Goal: Transaction & Acquisition: Book appointment/travel/reservation

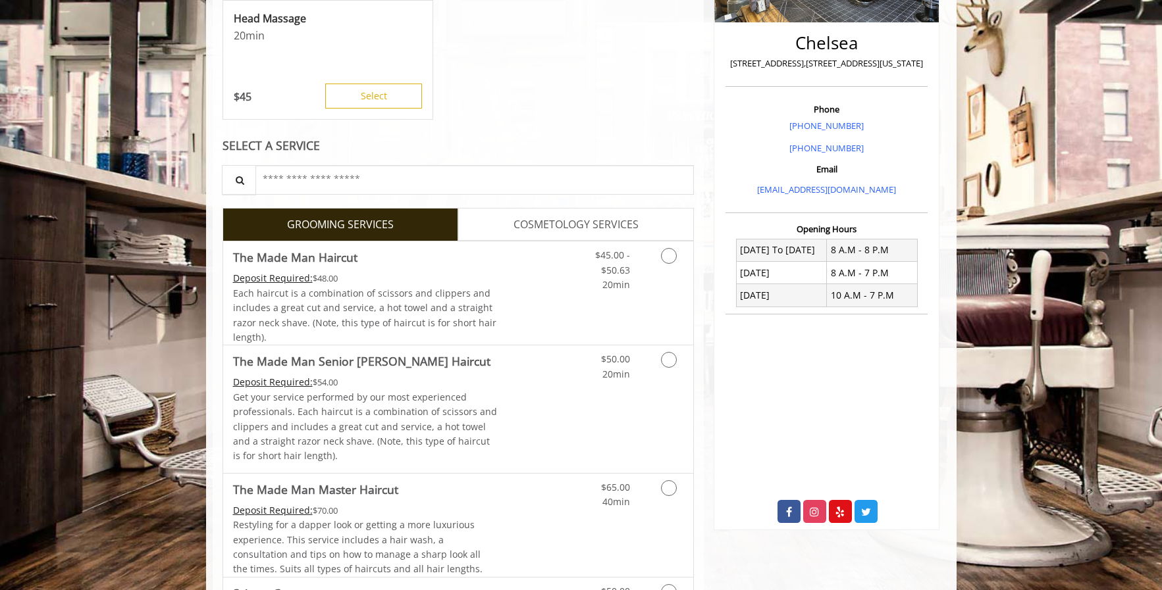
scroll to position [329, 0]
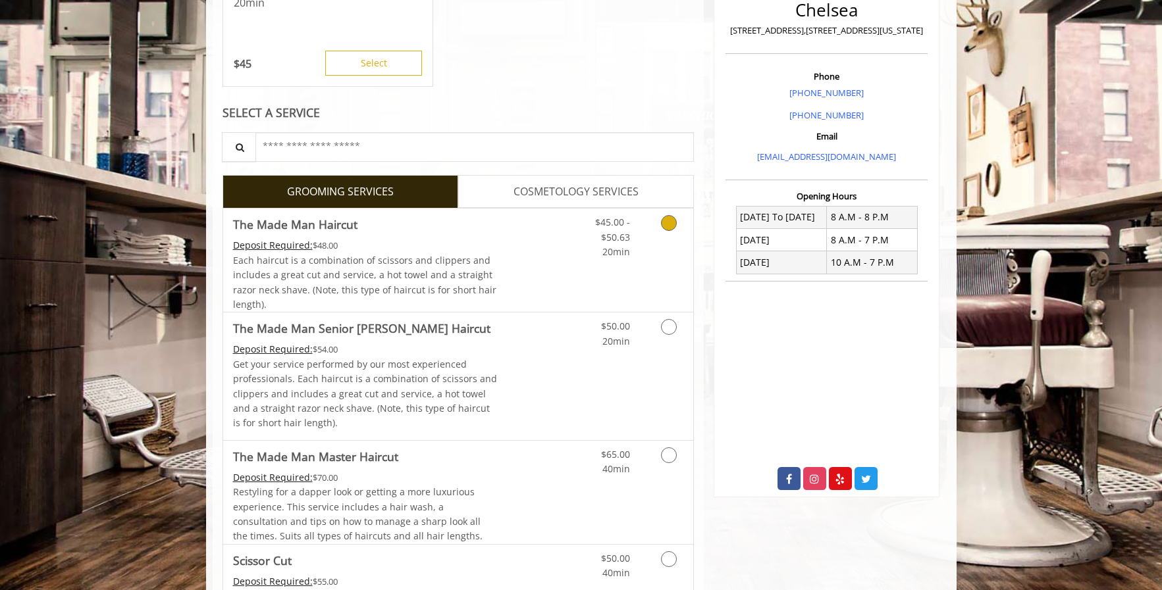
click at [663, 223] on icon "Grooming services" at bounding box center [669, 223] width 16 height 16
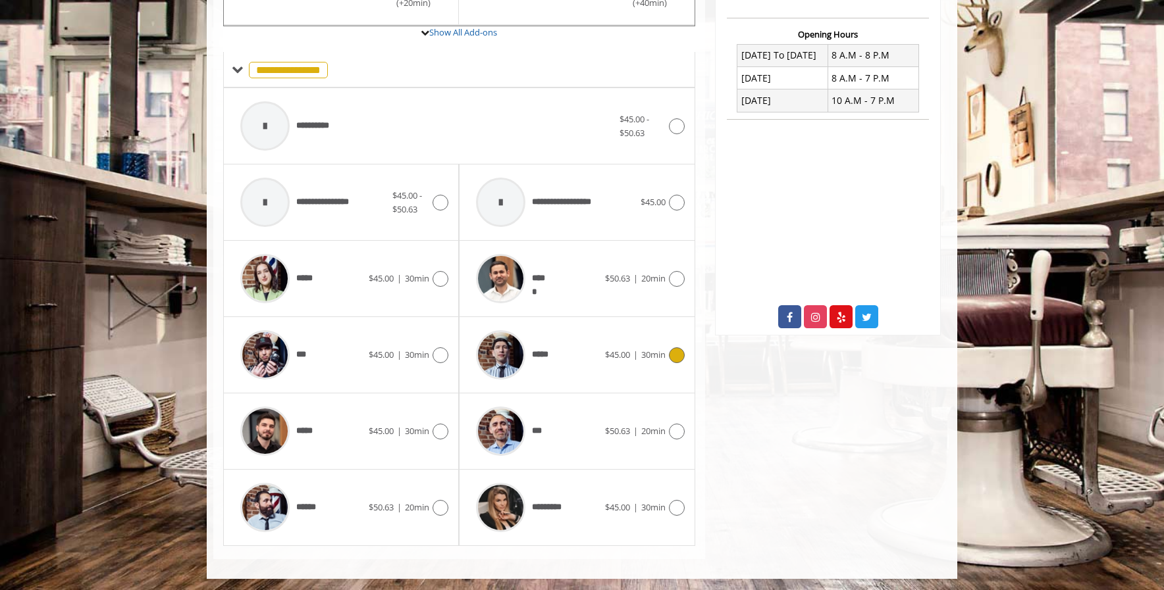
scroll to position [493, 0]
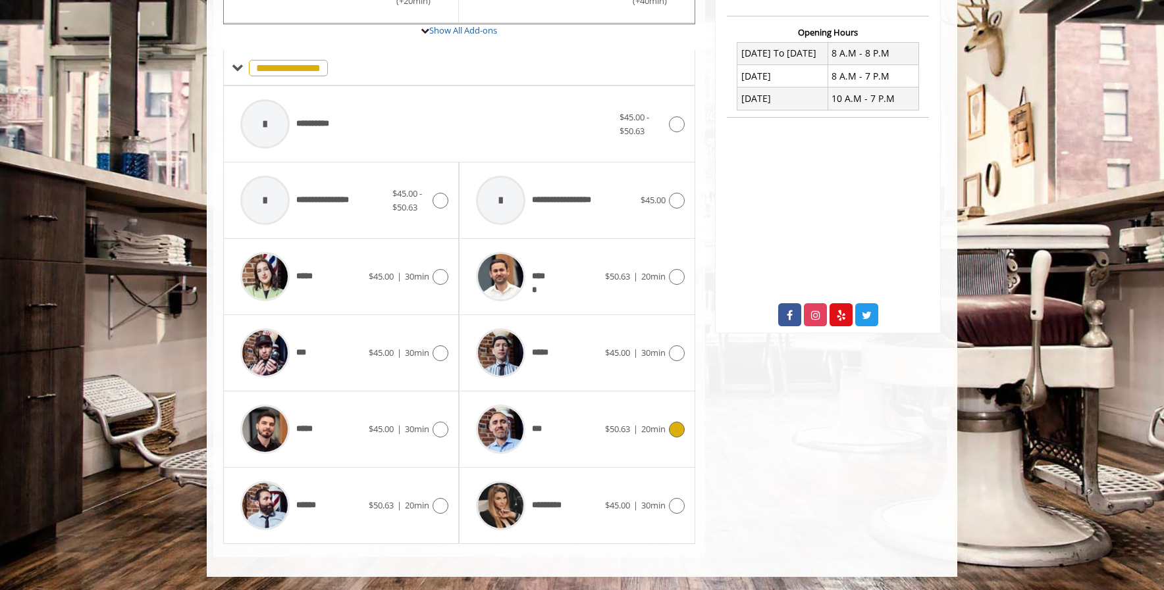
click at [670, 430] on icon at bounding box center [677, 430] width 16 height 16
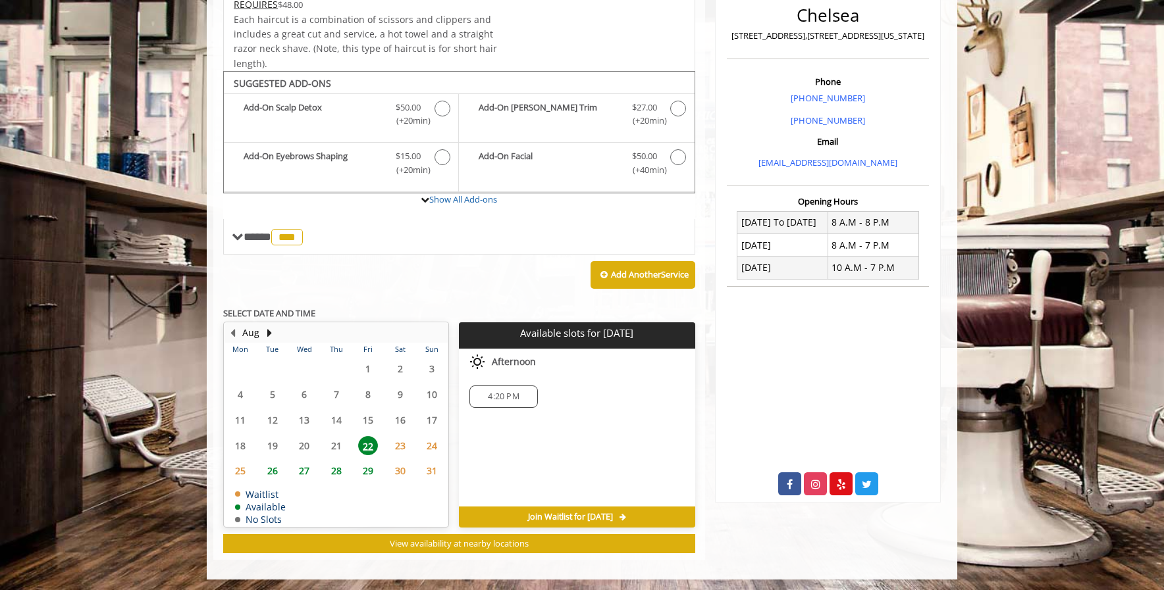
scroll to position [326, 0]
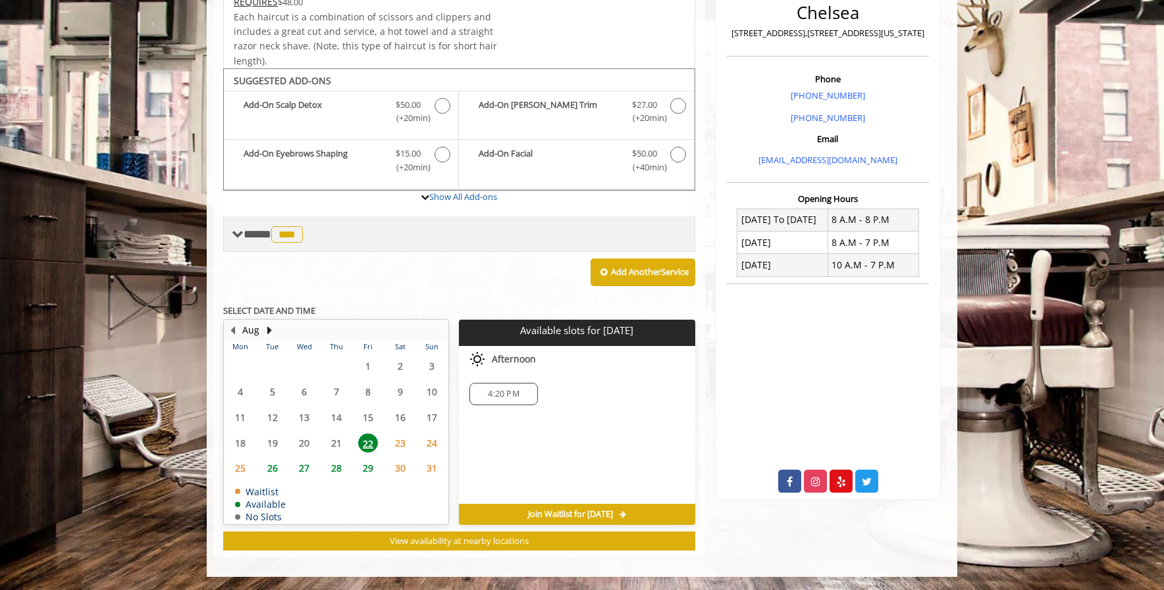
click at [261, 236] on span "**** *** ********" at bounding box center [275, 234] width 63 height 12
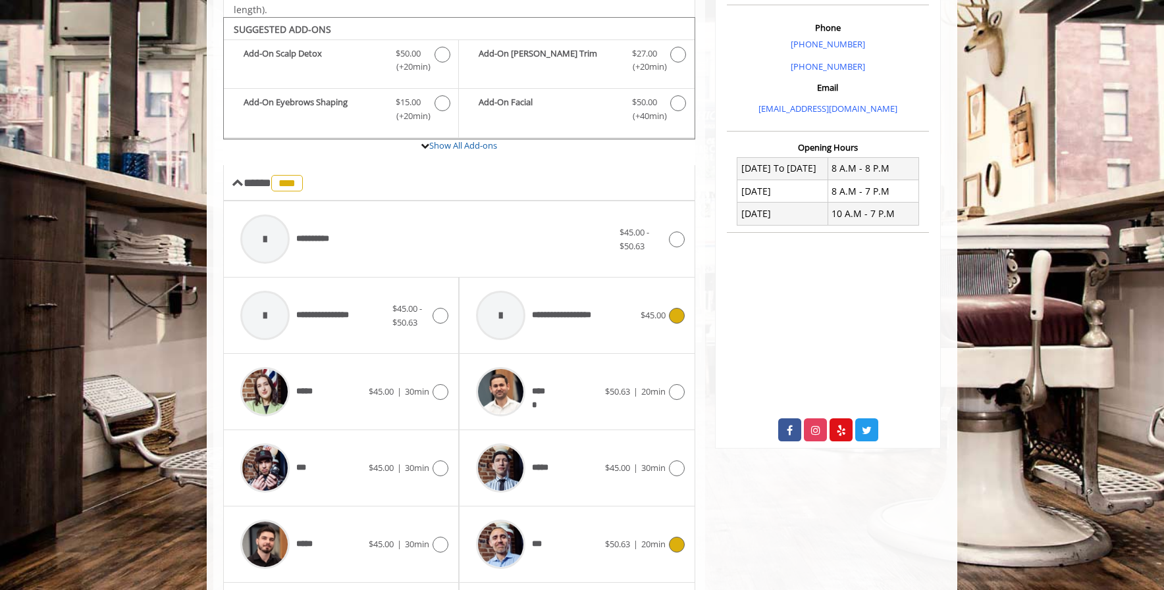
scroll to position [458, 0]
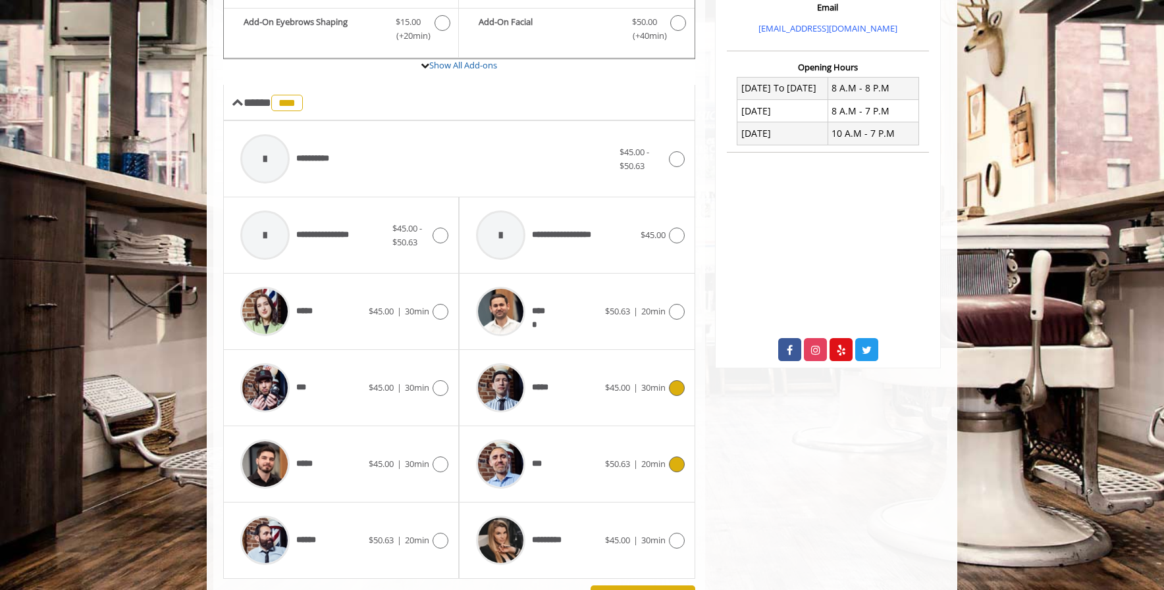
click at [672, 389] on icon at bounding box center [677, 388] width 16 height 16
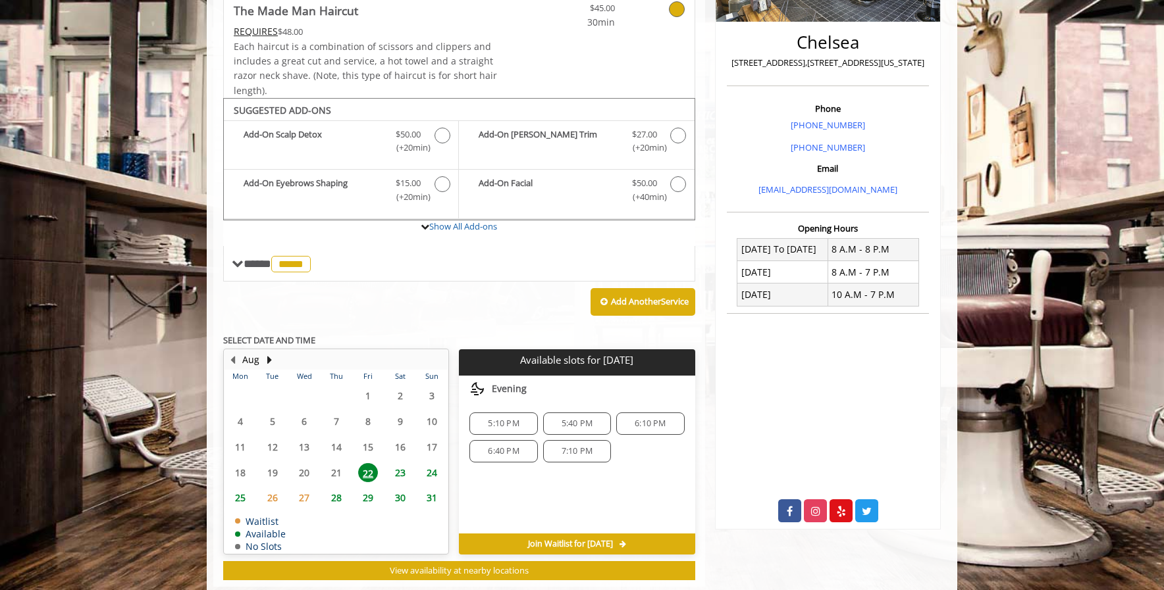
scroll to position [326, 0]
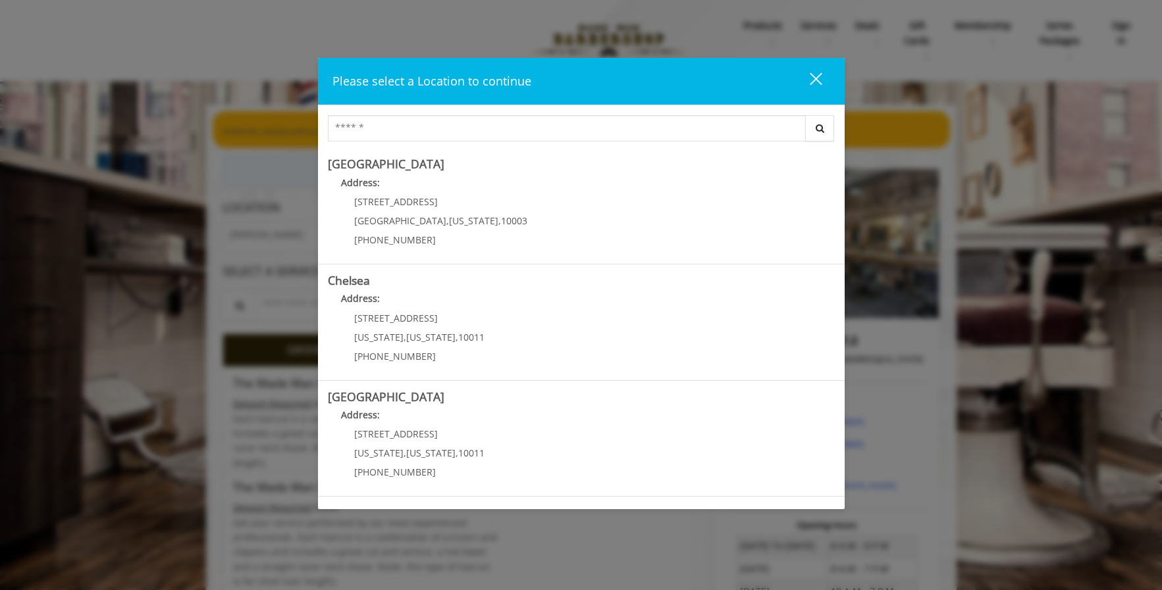
click at [812, 82] on div "close dialog" at bounding box center [815, 78] width 13 height 13
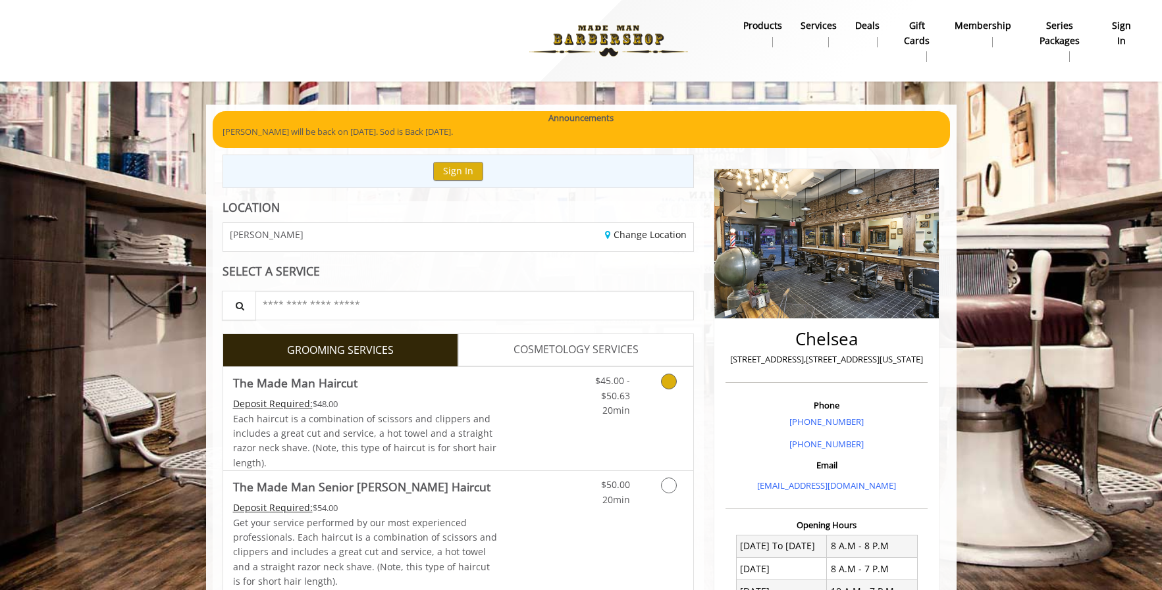
click at [668, 386] on icon "Grooming services" at bounding box center [669, 382] width 16 height 16
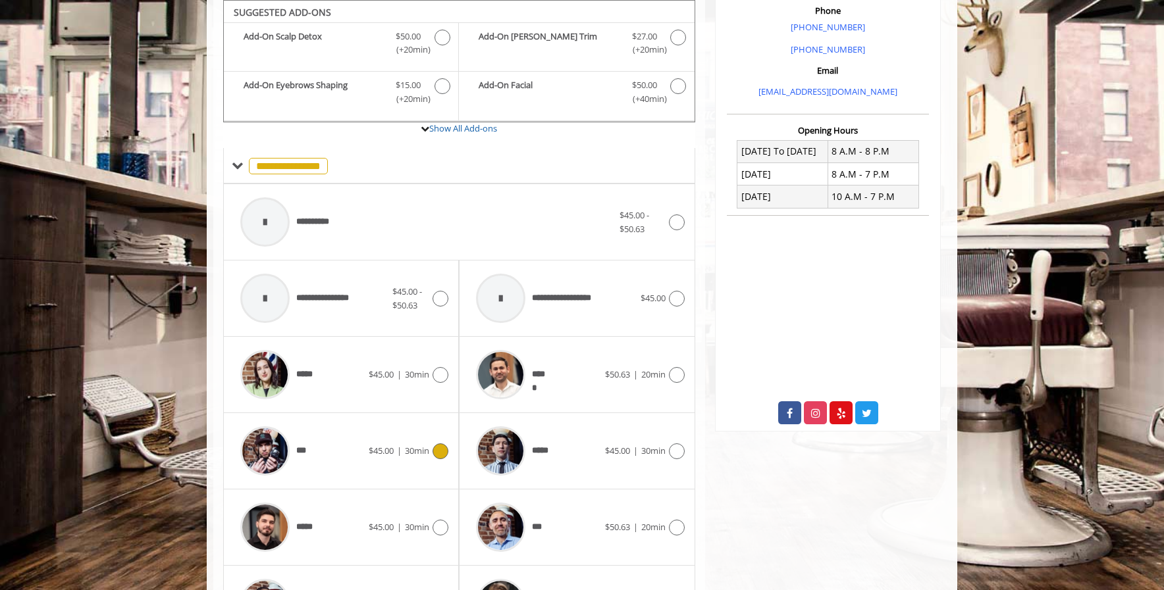
scroll to position [461, 0]
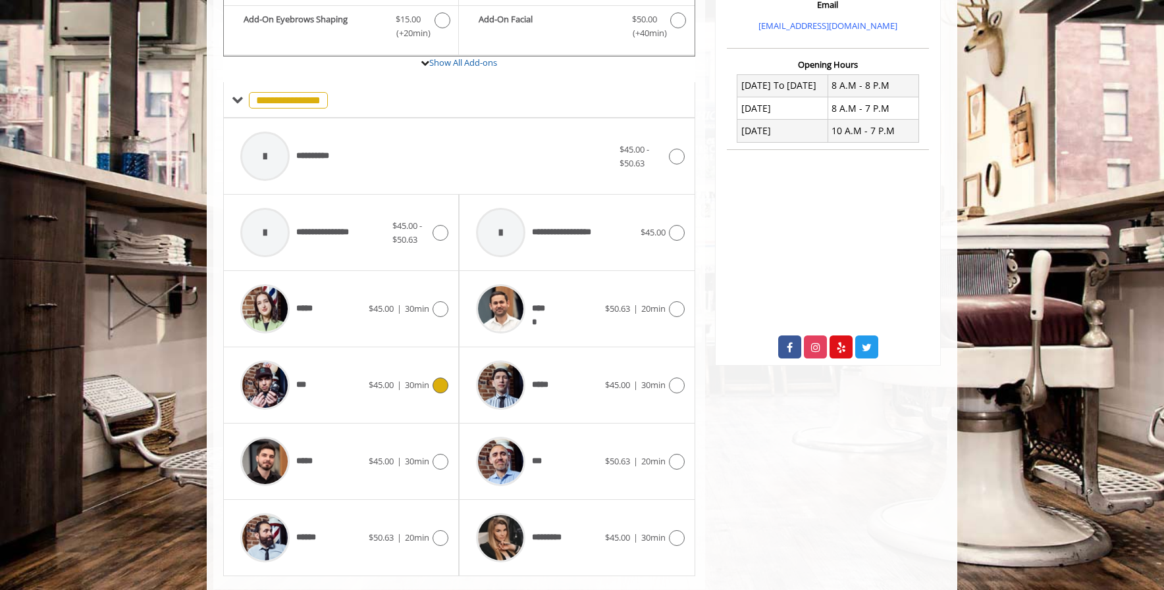
click at [444, 386] on icon at bounding box center [440, 386] width 16 height 16
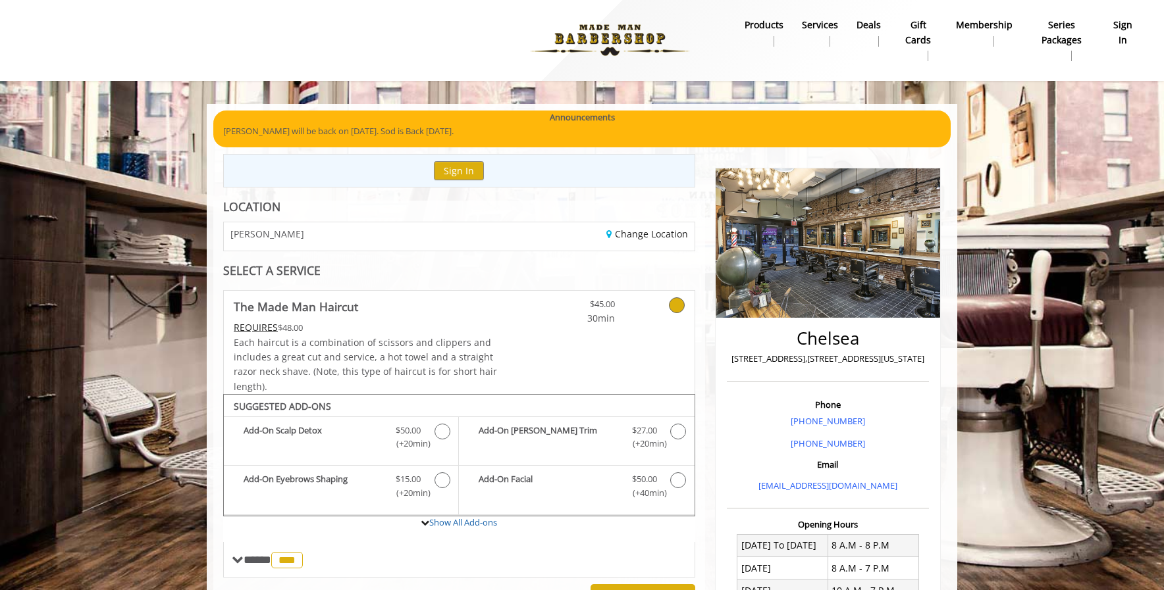
scroll to position [0, 0]
